Goal: Task Accomplishment & Management: Complete application form

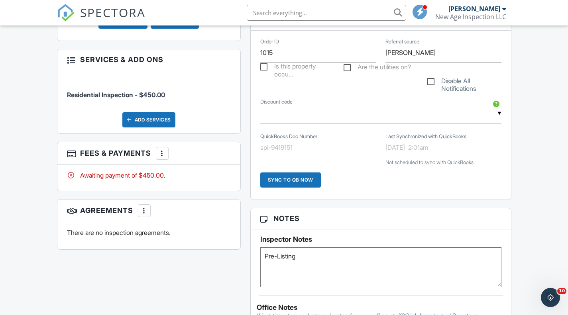
scroll to position [403, 0]
click at [169, 156] on div "More" at bounding box center [162, 153] width 13 height 13
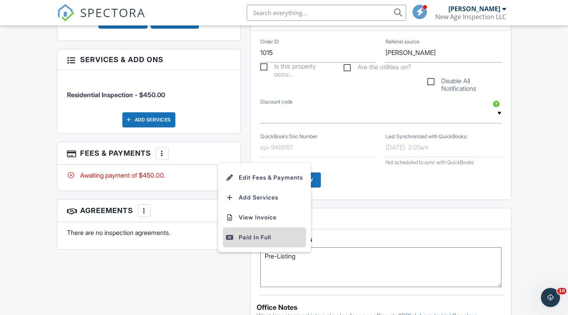
click at [244, 242] on div "Paid In Full" at bounding box center [264, 238] width 77 height 10
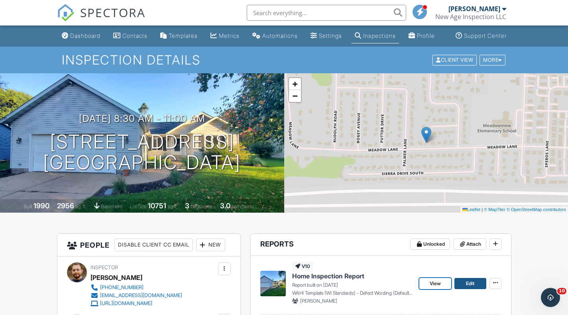
drag, startPoint x: 430, startPoint y: 287, endPoint x: 471, endPoint y: 294, distance: 41.7
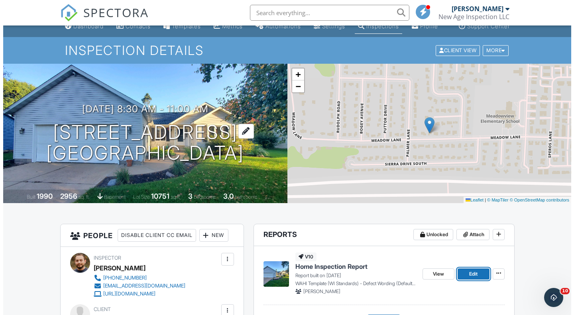
scroll to position [155, 0]
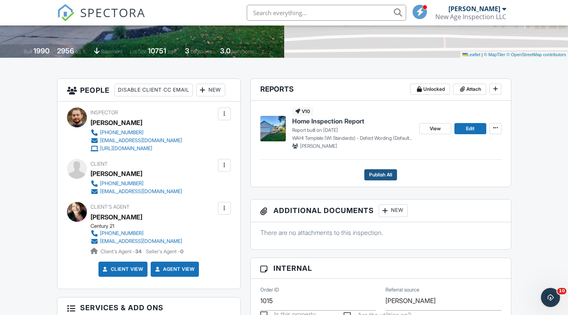
drag, startPoint x: 369, startPoint y: 176, endPoint x: 375, endPoint y: 184, distance: 9.5
click at [369, 176] on footer "Publish All" at bounding box center [380, 172] width 241 height 18
click at [377, 179] on span "Publish All" at bounding box center [380, 175] width 23 height 8
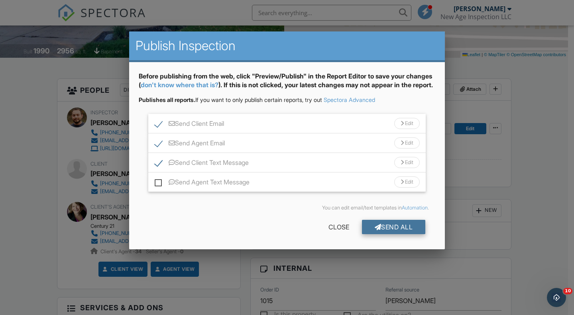
click at [375, 230] on div at bounding box center [378, 227] width 7 height 6
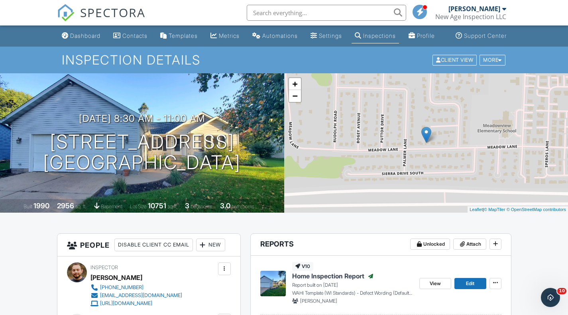
drag, startPoint x: 82, startPoint y: 49, endPoint x: 74, endPoint y: 26, distance: 25.2
click at [82, 43] on link "Dashboard" at bounding box center [81, 36] width 45 height 15
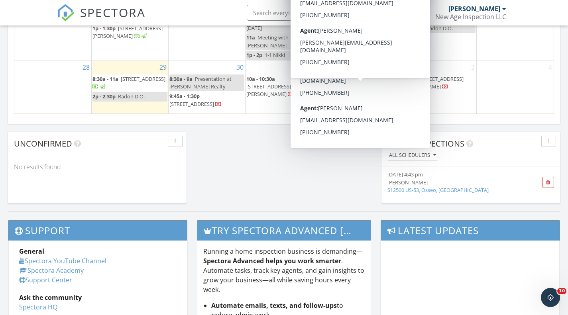
scroll to position [277, 0]
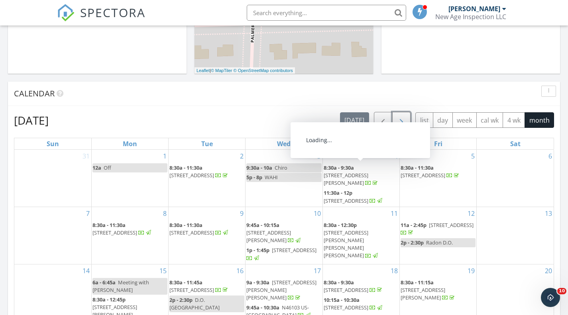
click at [405, 122] on span "button" at bounding box center [402, 121] width 10 height 10
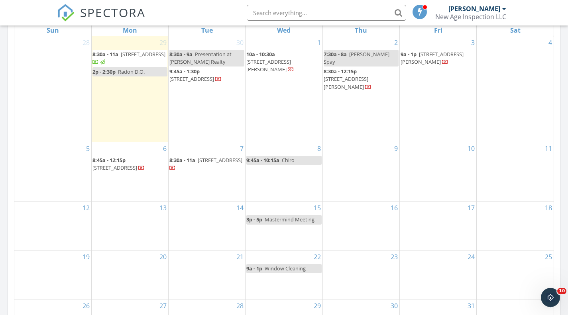
scroll to position [397, 0]
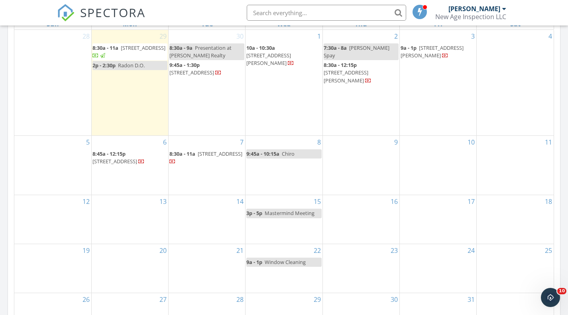
click at [436, 153] on div "10" at bounding box center [438, 165] width 77 height 59
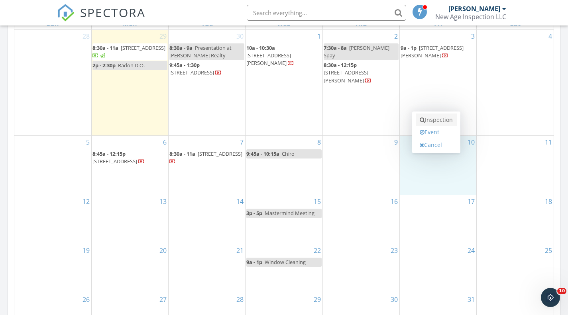
click at [432, 118] on link "Inspection" at bounding box center [436, 120] width 41 height 13
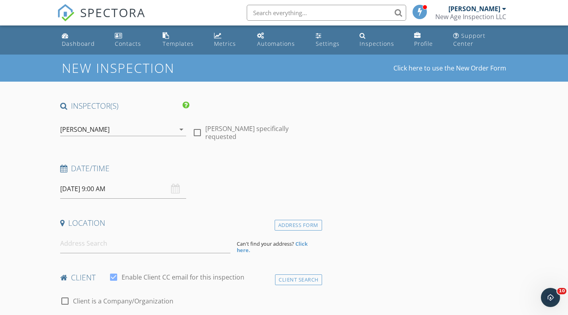
click at [128, 189] on input "[DATE] 9:00 AM" at bounding box center [123, 189] width 126 height 20
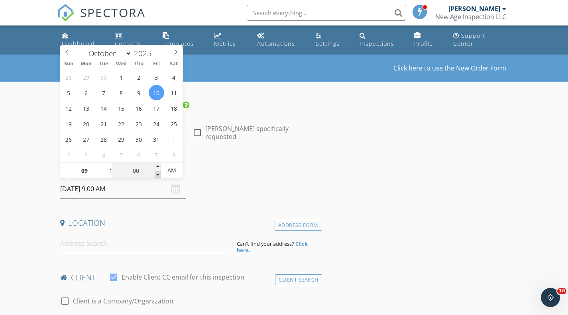
type input "08"
type input "55"
type input "[DATE] 8:55 AM"
click at [160, 175] on span at bounding box center [158, 175] width 6 height 8
type input "50"
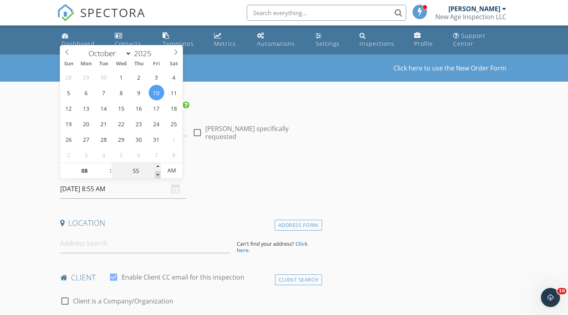
type input "[DATE] 8:50 AM"
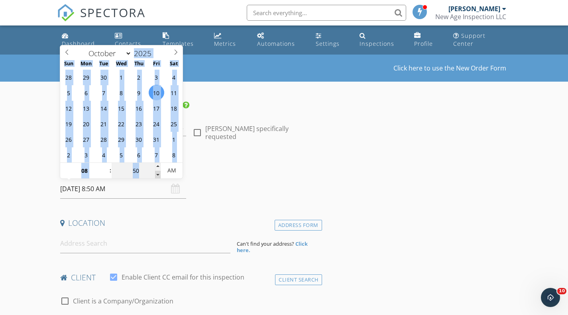
click at [160, 175] on span at bounding box center [158, 175] width 6 height 8
type input "45"
type input "[DATE] 8:45 AM"
click at [160, 175] on span at bounding box center [158, 175] width 6 height 8
type input "40"
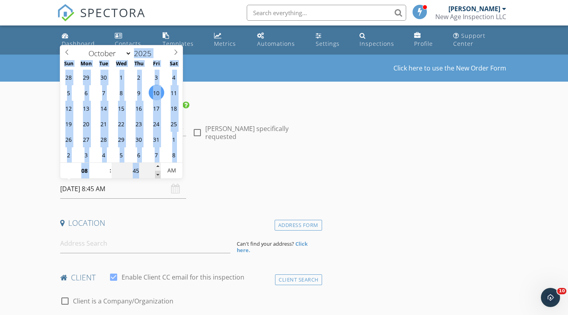
type input "10/10/2025 8:40 AM"
click at [160, 175] on span at bounding box center [158, 175] width 6 height 8
type input "35"
type input "10/10/2025 8:35 AM"
click at [160, 175] on span at bounding box center [158, 175] width 6 height 8
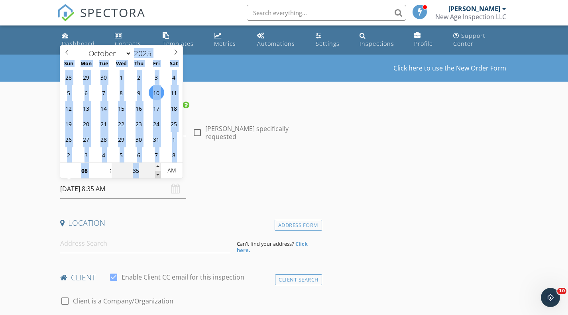
type input "30"
type input "[DATE] 8:30 AM"
click at [160, 175] on span at bounding box center [158, 175] width 6 height 8
click at [114, 242] on input at bounding box center [145, 244] width 170 height 20
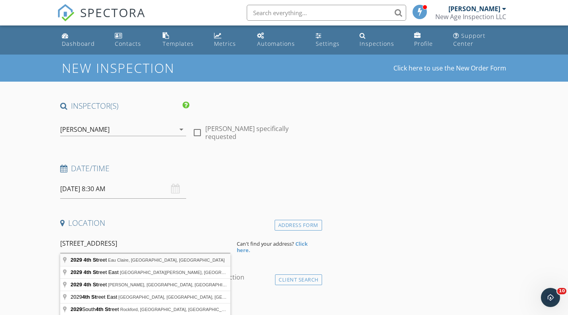
type input "2029 4th Street, Eau Claire, WI, USA"
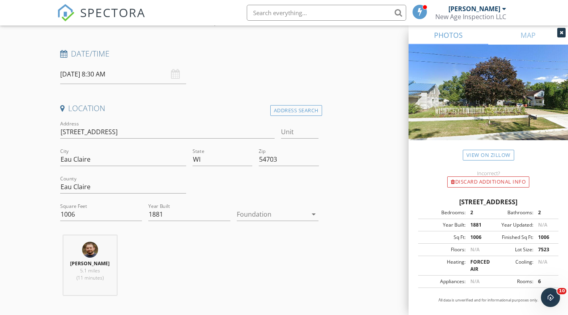
scroll to position [122, 0]
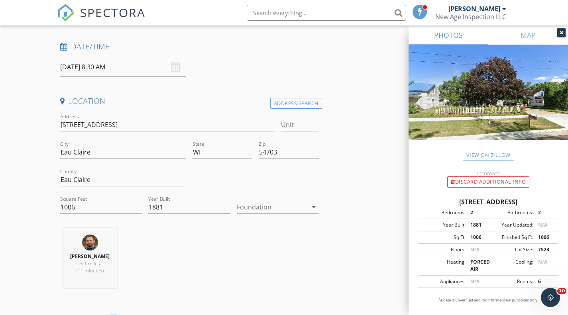
click at [265, 210] on div at bounding box center [272, 207] width 71 height 13
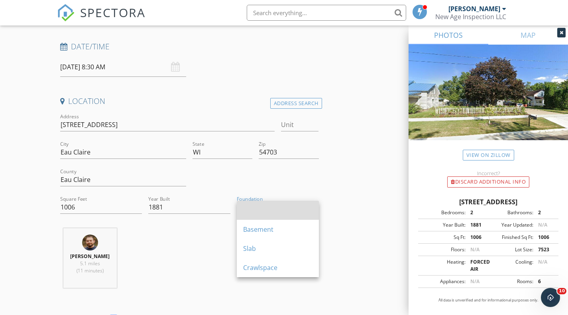
click at [265, 217] on div at bounding box center [277, 210] width 69 height 19
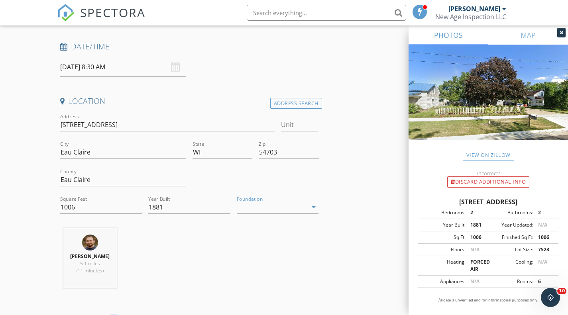
click at [258, 198] on div "Foundation arrow_drop_down" at bounding box center [278, 209] width 82 height 26
click at [262, 211] on div at bounding box center [272, 207] width 71 height 13
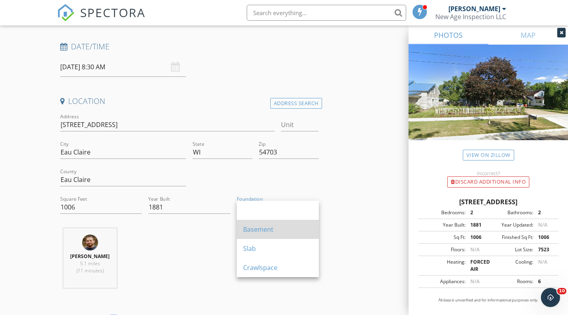
click at [268, 228] on div "Basement" at bounding box center [277, 230] width 69 height 10
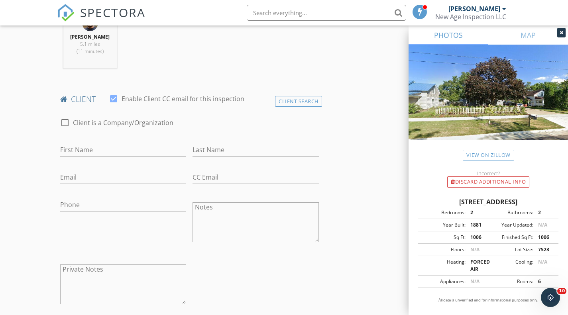
scroll to position [345, 0]
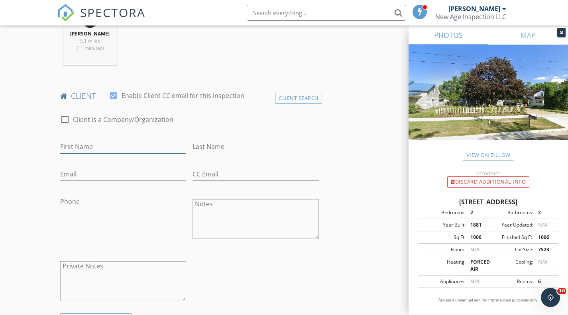
click at [100, 149] on input "First Name" at bounding box center [123, 146] width 126 height 13
type input "[PERSON_NAME]"
click at [93, 175] on input "Email" at bounding box center [123, 174] width 126 height 13
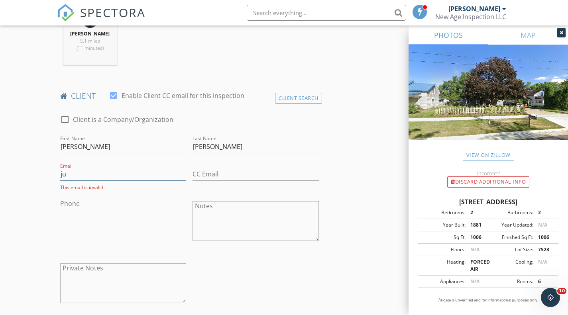
type input "j"
type input "Julie_juliewilson@yahoo.com"
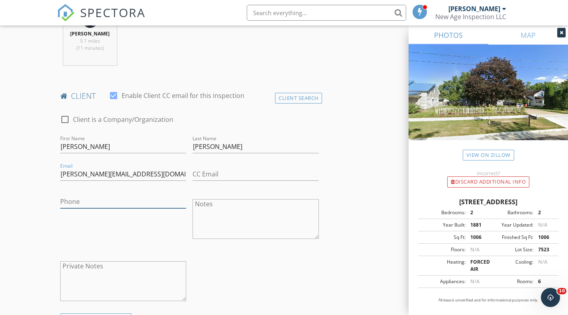
click at [81, 204] on input "Phone" at bounding box center [123, 201] width 126 height 13
type input "[PHONE_NUMBER]"
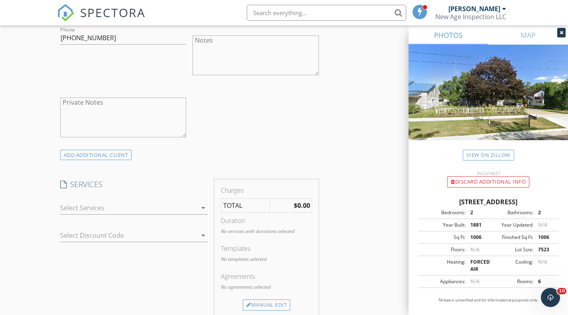
scroll to position [512, 0]
click at [112, 208] on div at bounding box center [128, 204] width 137 height 13
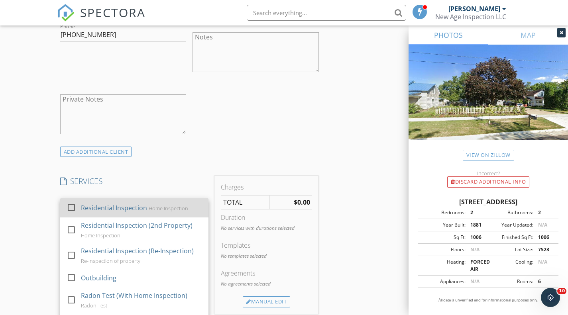
click at [85, 201] on div "Residential Inspection Home Inspection" at bounding box center [141, 208] width 121 height 16
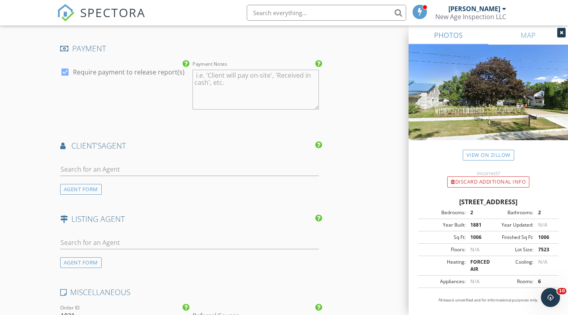
scroll to position [892, 0]
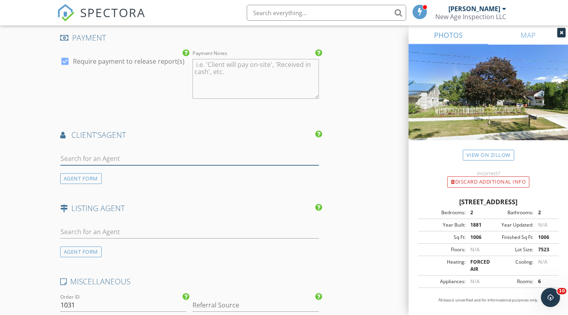
click at [91, 159] on input "text" at bounding box center [189, 158] width 259 height 13
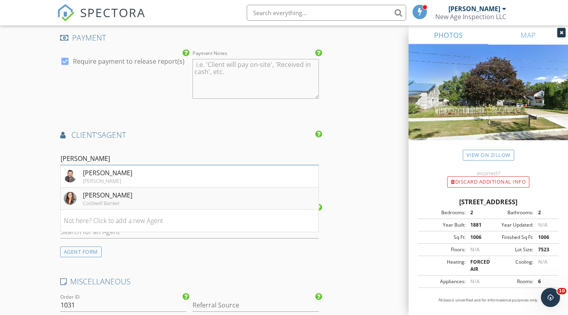
type input "amy j"
click at [107, 197] on div "[PERSON_NAME]" at bounding box center [107, 195] width 49 height 10
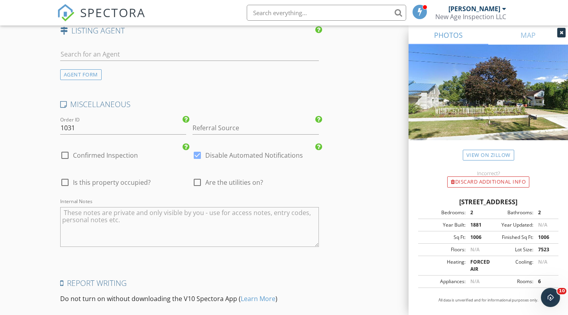
scroll to position [1251, 0]
click at [219, 128] on input "Referral Source" at bounding box center [255, 127] width 126 height 13
type input "[PERSON_NAME]"
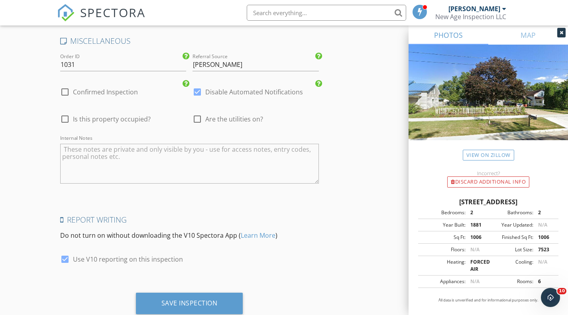
scroll to position [1338, 0]
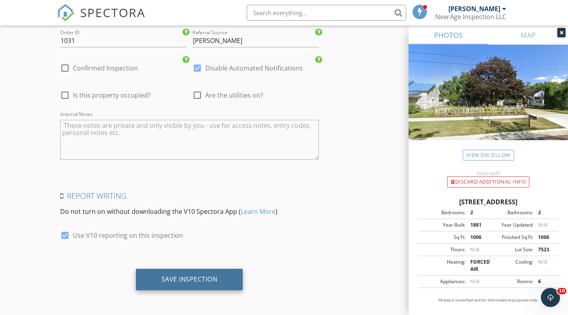
click at [200, 271] on div "Save Inspection" at bounding box center [189, 280] width 107 height 22
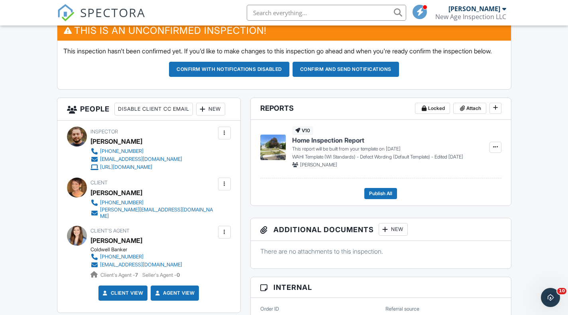
scroll to position [214, 0]
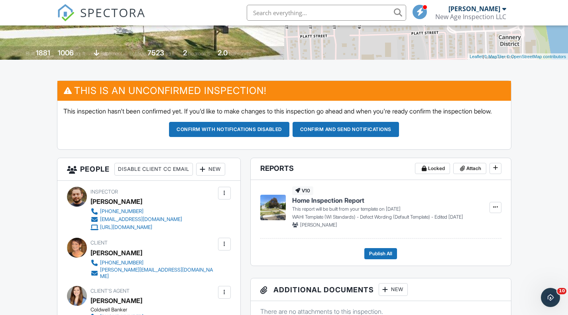
scroll to position [88, 0]
